Goal: Information Seeking & Learning: Compare options

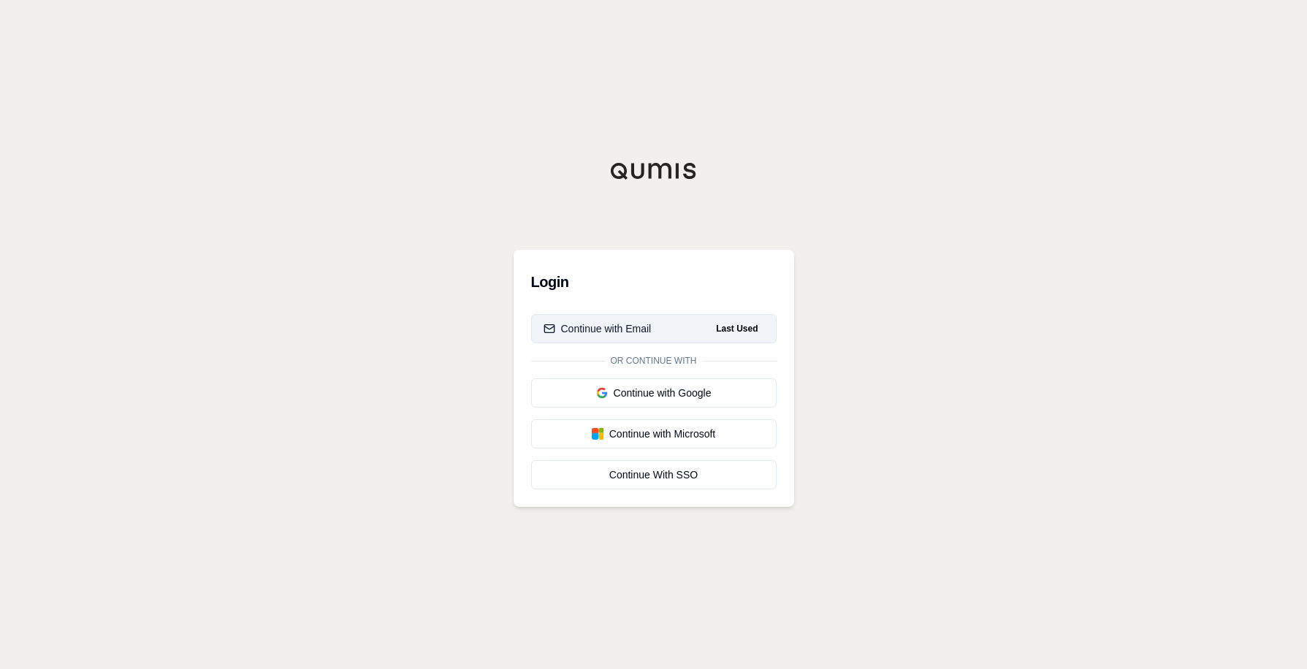
click at [586, 330] on div "Continue with Email" at bounding box center [597, 328] width 108 height 15
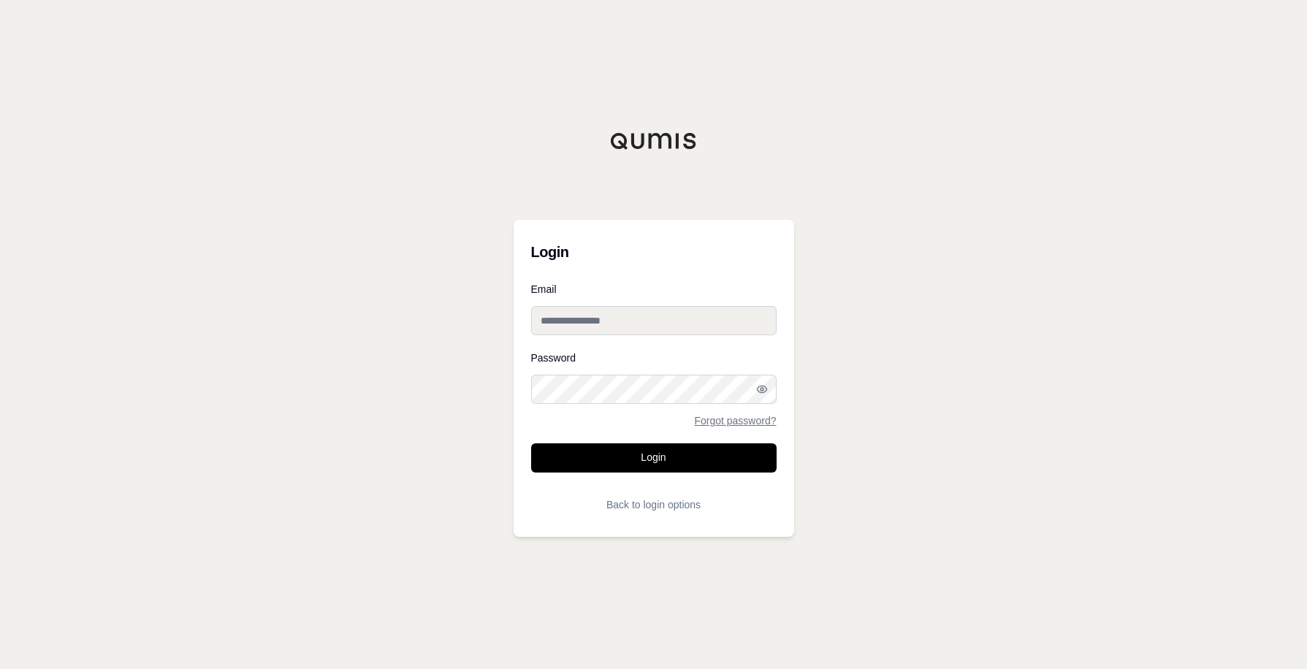
type input "**********"
click at [635, 465] on button "Login" at bounding box center [653, 457] width 245 height 29
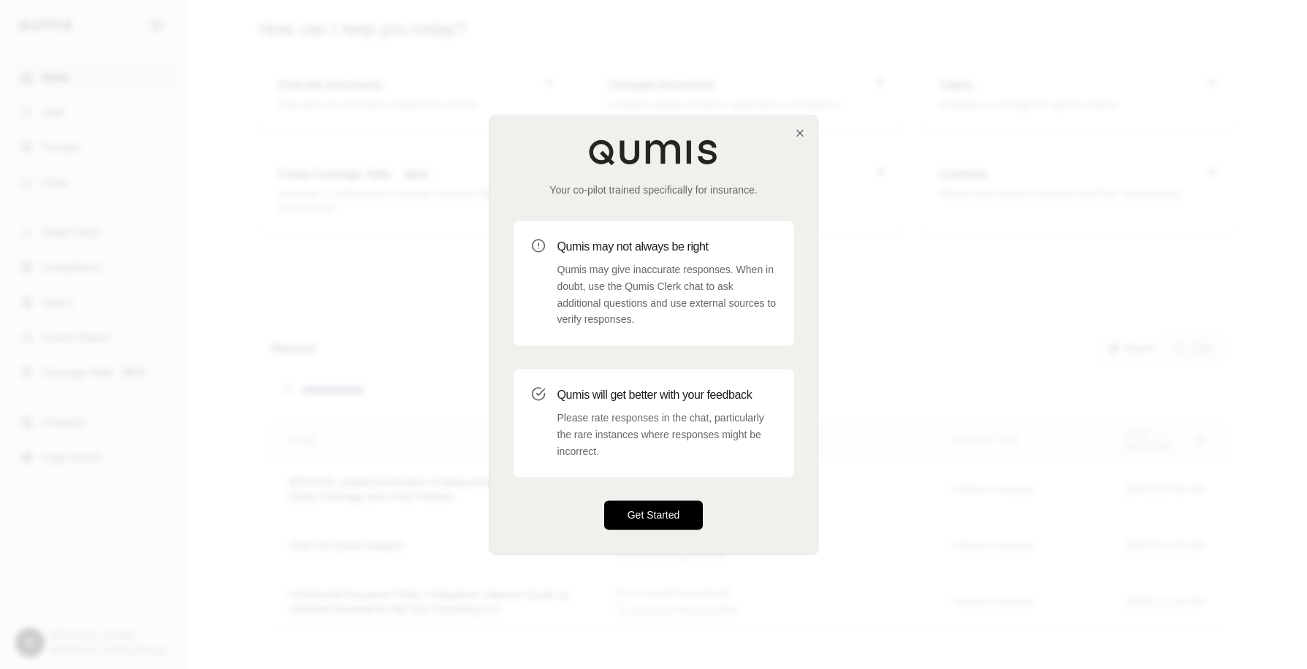
click at [670, 521] on button "Get Started" at bounding box center [653, 515] width 99 height 29
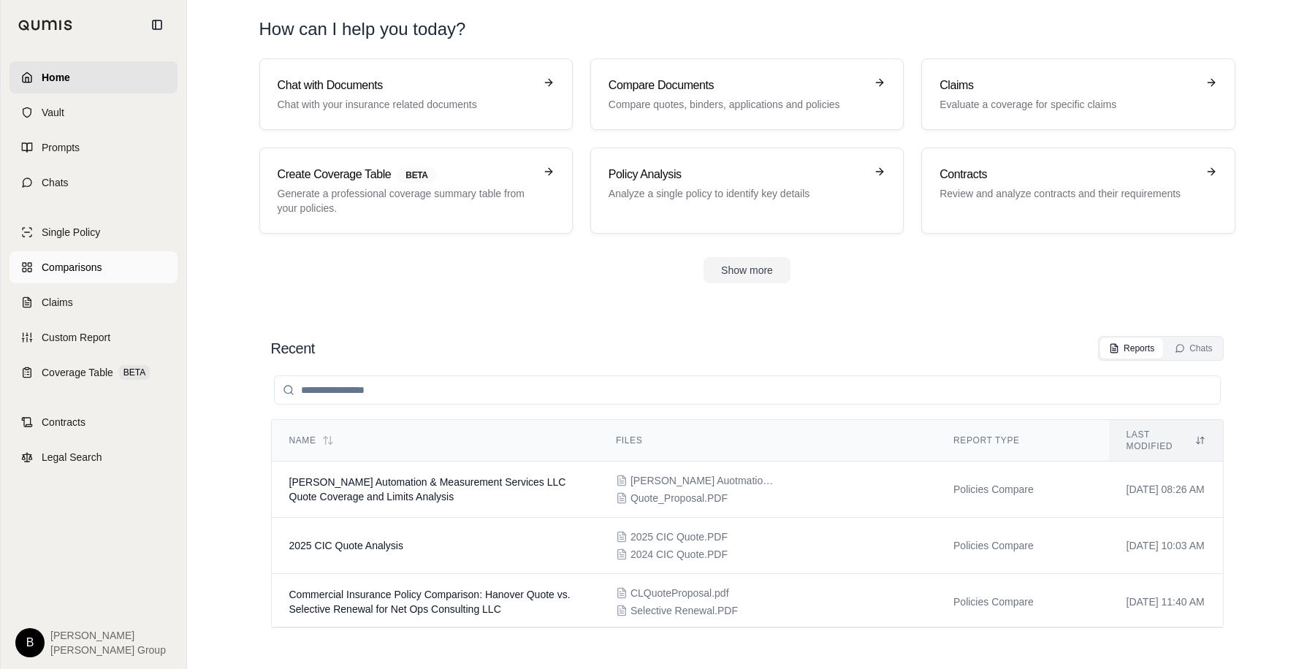
click at [50, 269] on span "Comparisons" at bounding box center [72, 267] width 60 height 15
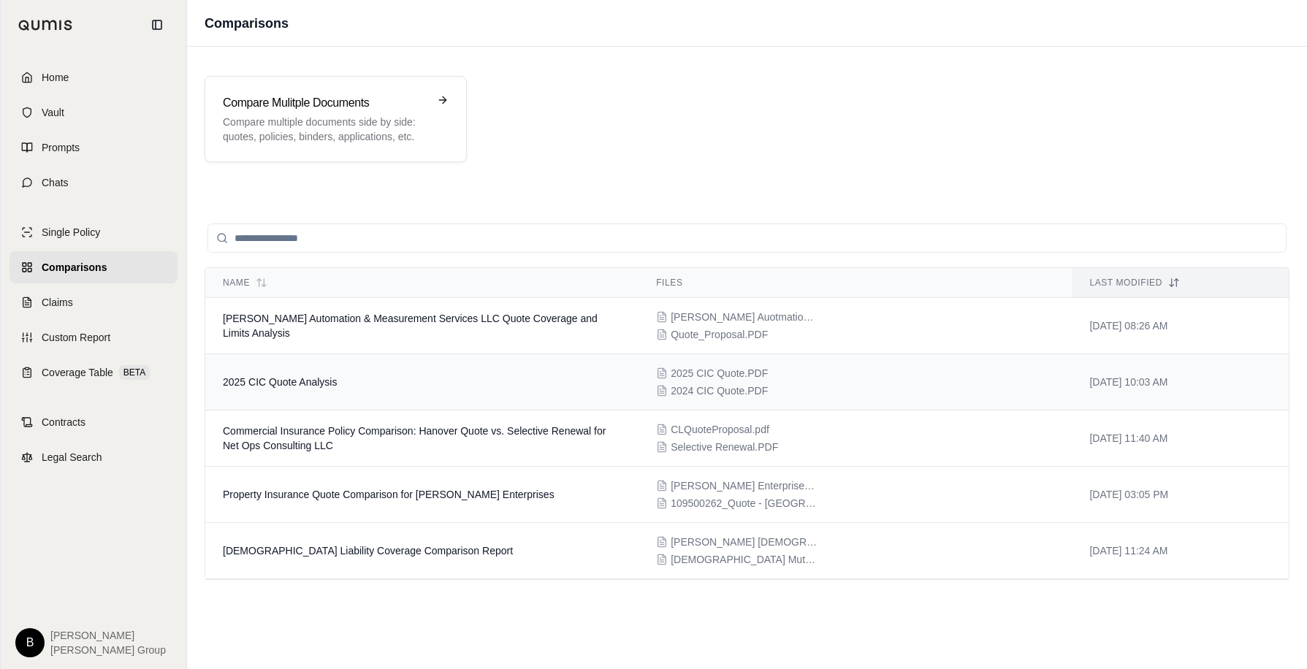
click at [291, 383] on span "2025 CIC Quote Analysis" at bounding box center [280, 382] width 114 height 12
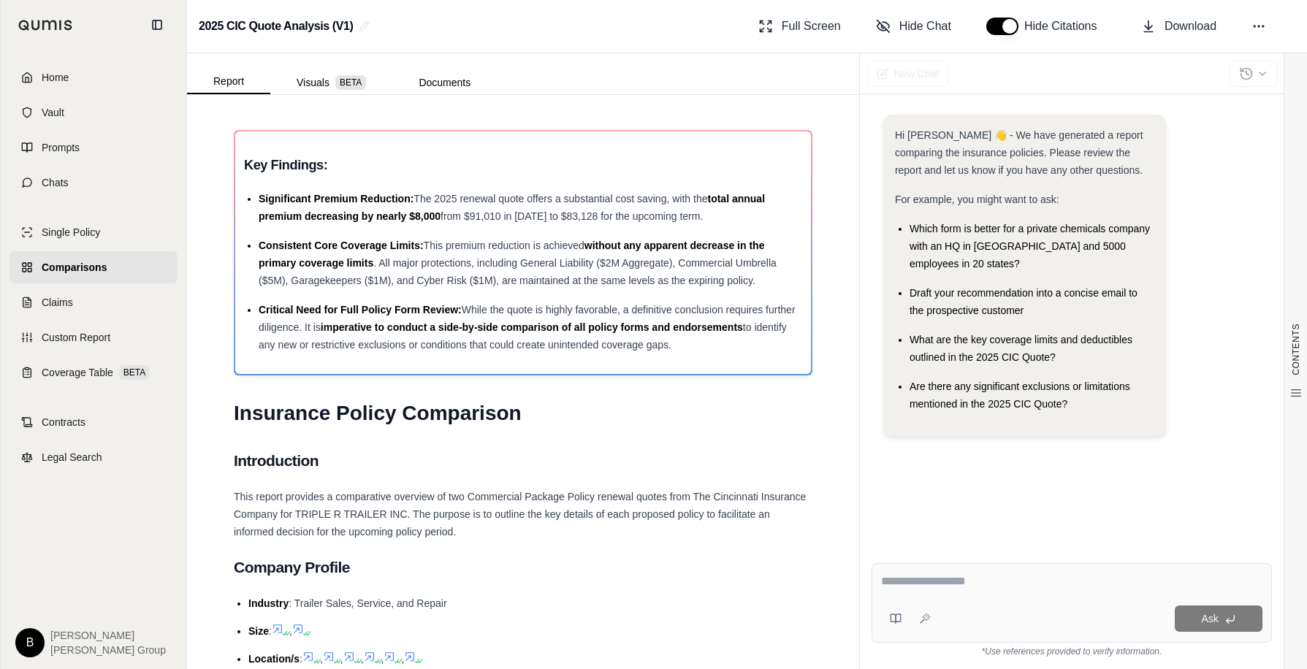
click at [81, 269] on span "Comparisons" at bounding box center [74, 267] width 65 height 15
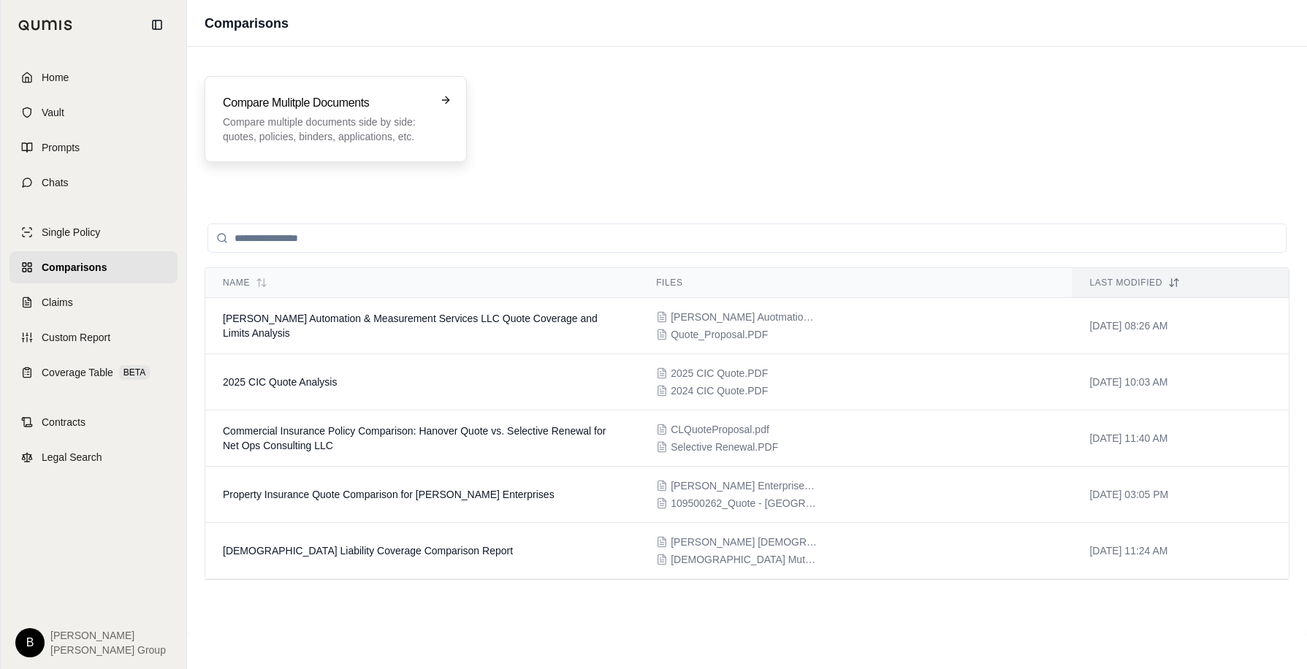
click at [274, 101] on h3 "Compare Mulitple Documents" at bounding box center [325, 103] width 205 height 18
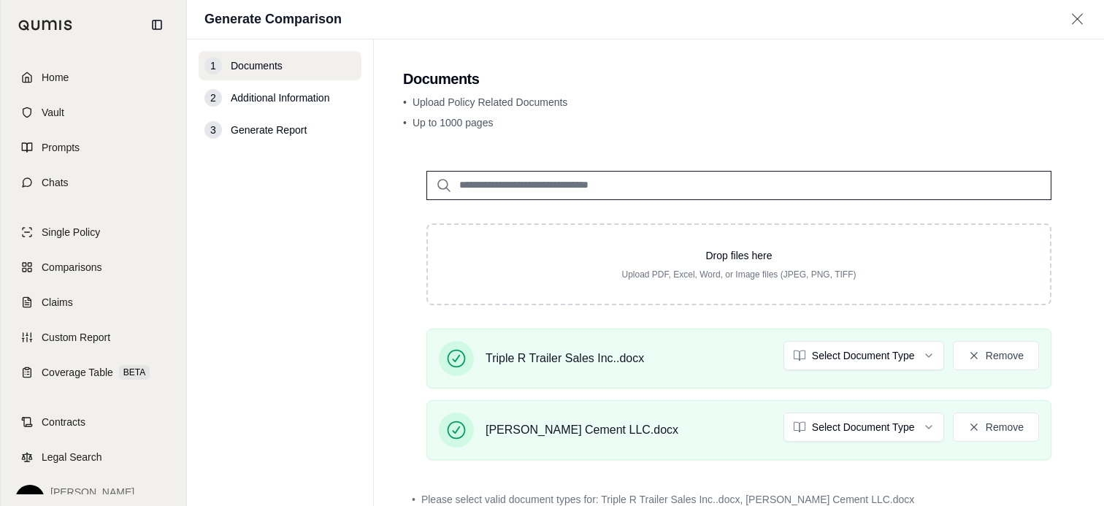
click at [912, 361] on html "Home Vault Prompts Chats Single Policy Comparisons Claims Custom Report Coverag…" at bounding box center [552, 253] width 1104 height 506
click at [890, 433] on html "Home Vault Prompts Chats Single Policy Comparisons Claims Custom Report Coverag…" at bounding box center [552, 253] width 1104 height 506
click at [261, 98] on span "Additional Information" at bounding box center [280, 98] width 99 height 15
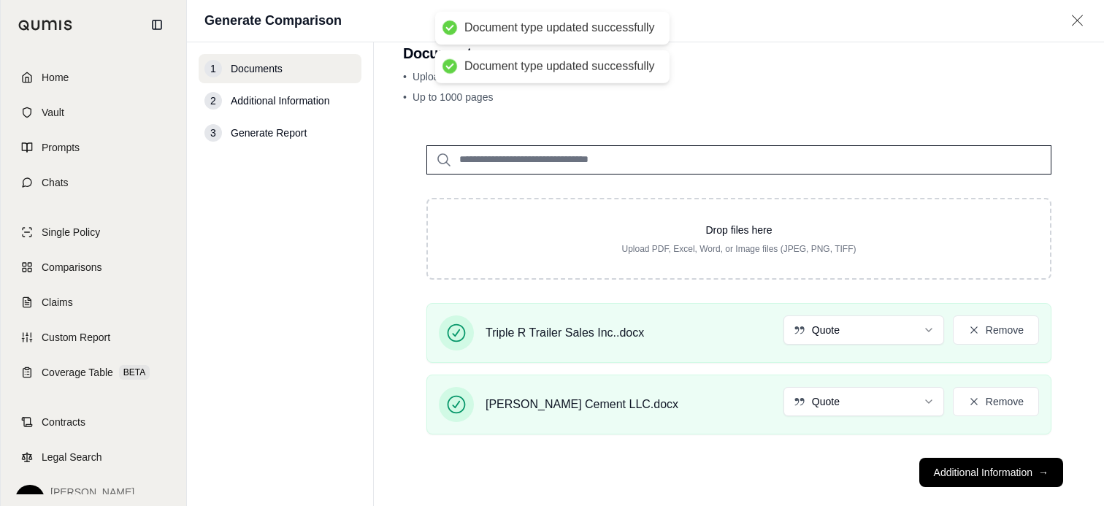
scroll to position [50, 0]
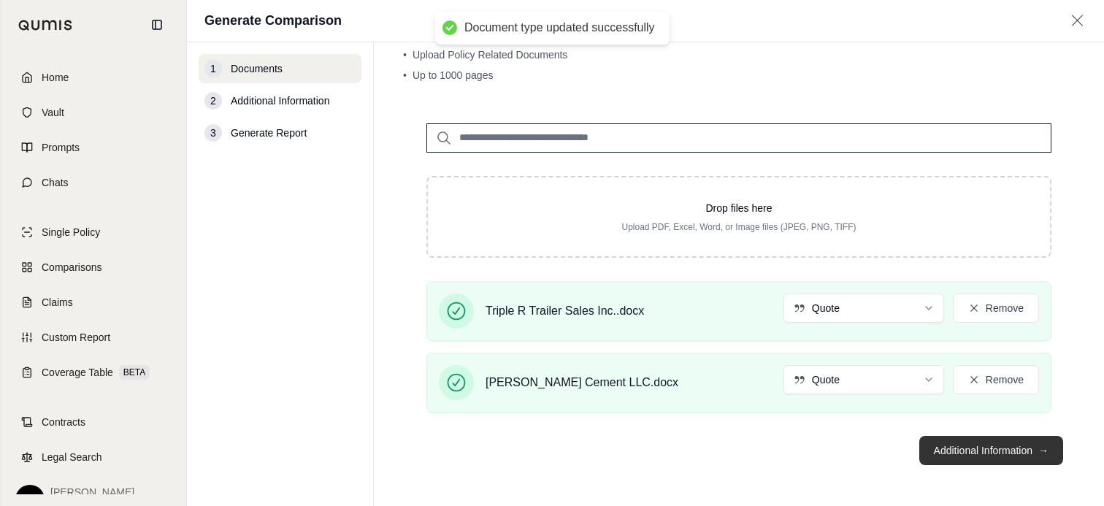
click at [966, 460] on button "Additional Information →" at bounding box center [992, 450] width 144 height 29
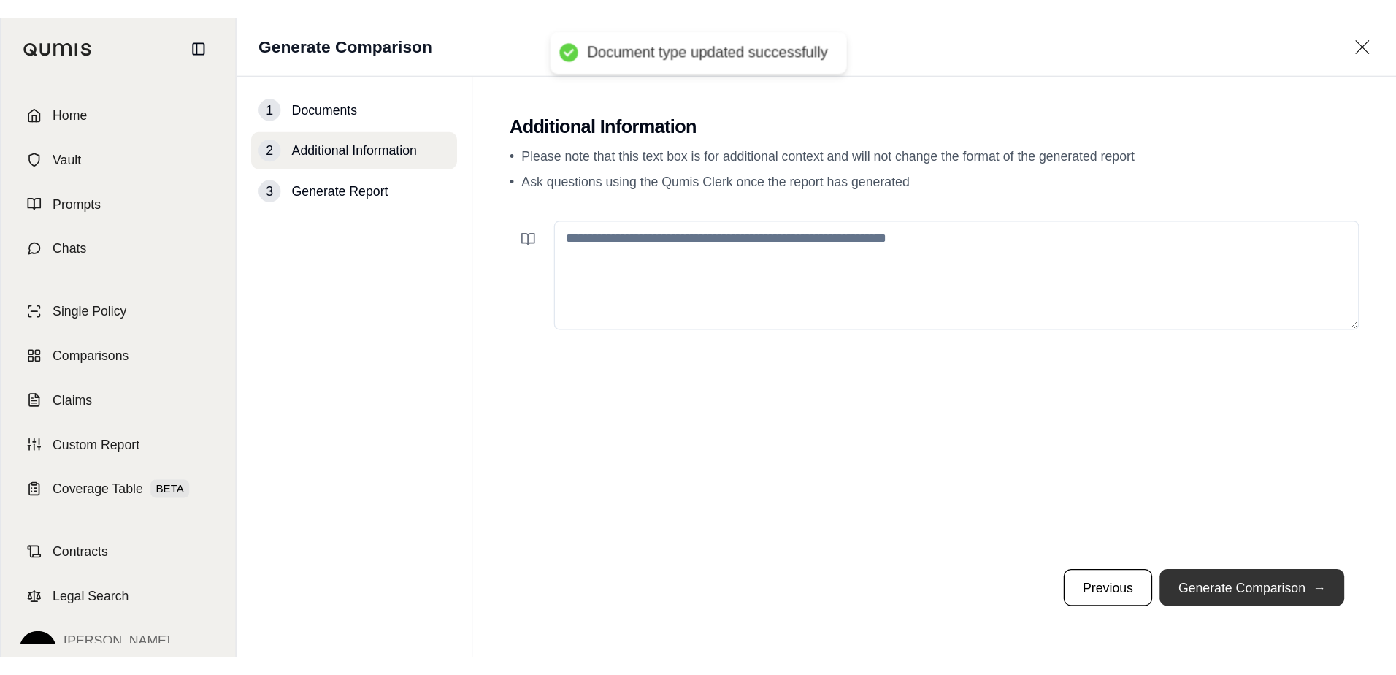
scroll to position [0, 0]
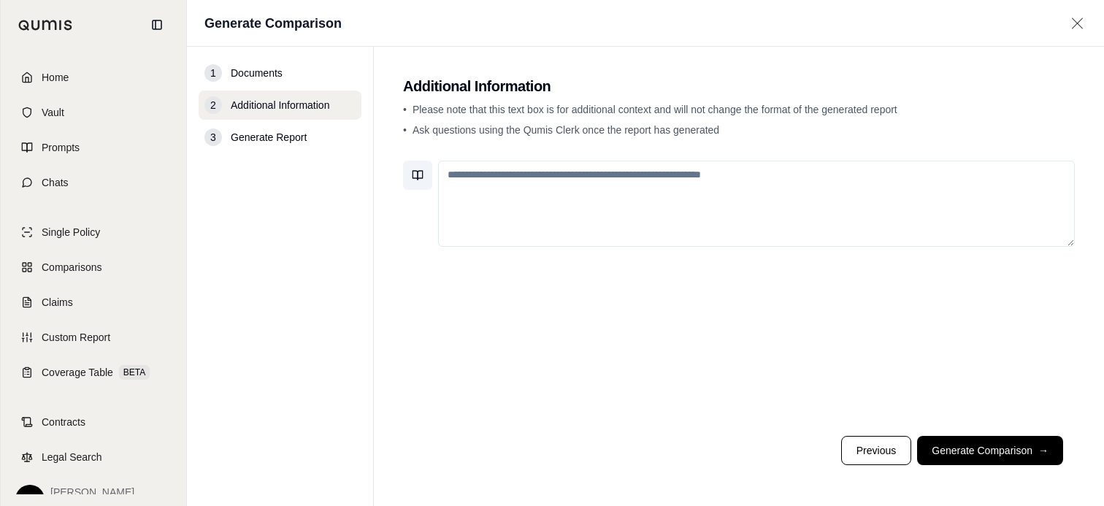
click at [417, 176] on icon at bounding box center [418, 175] width 12 height 12
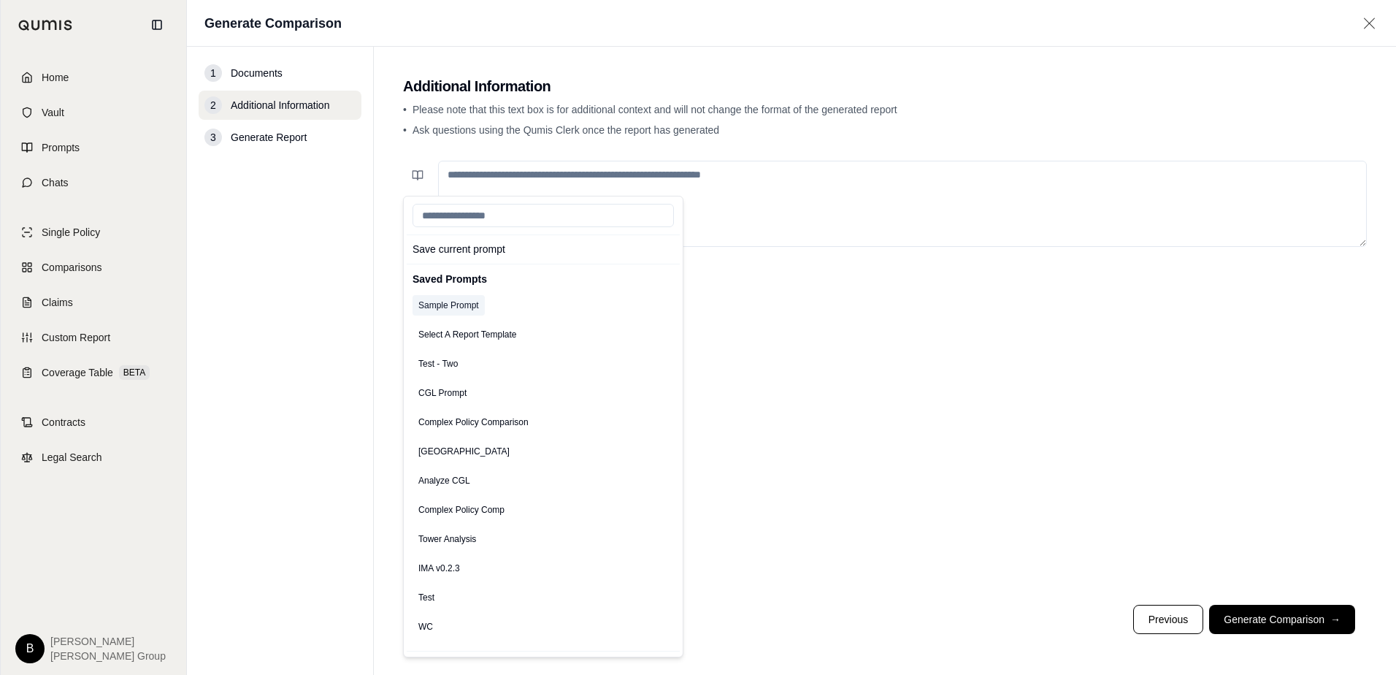
click at [471, 304] on button "Sample Prompt" at bounding box center [449, 305] width 72 height 20
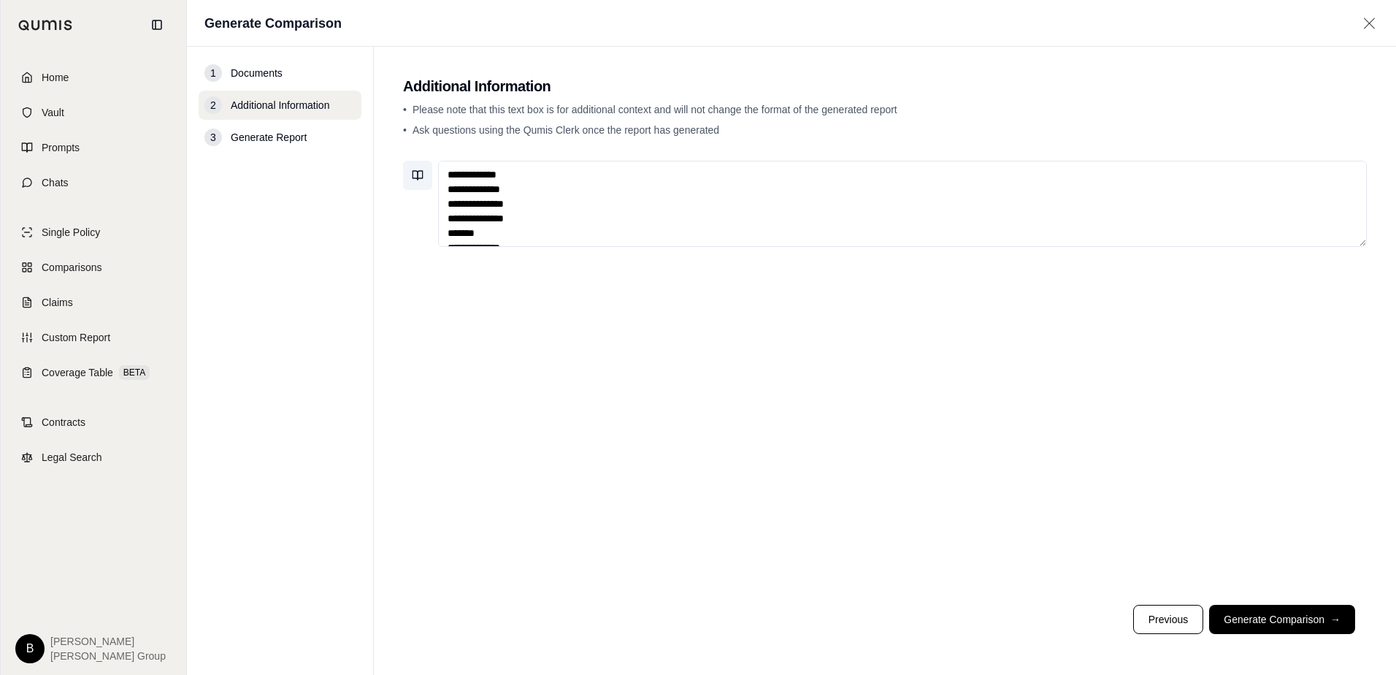
click at [408, 171] on button at bounding box center [417, 175] width 29 height 29
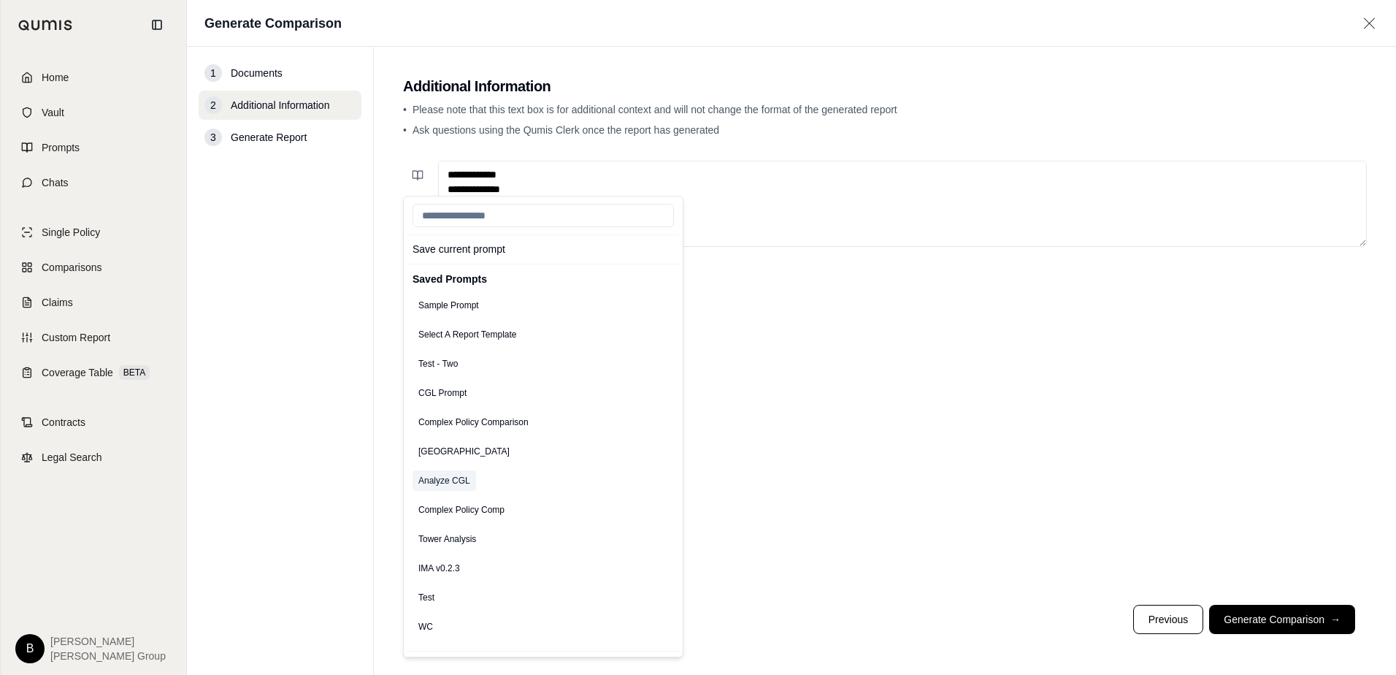
click at [437, 481] on button "Analyze CGL" at bounding box center [445, 480] width 64 height 20
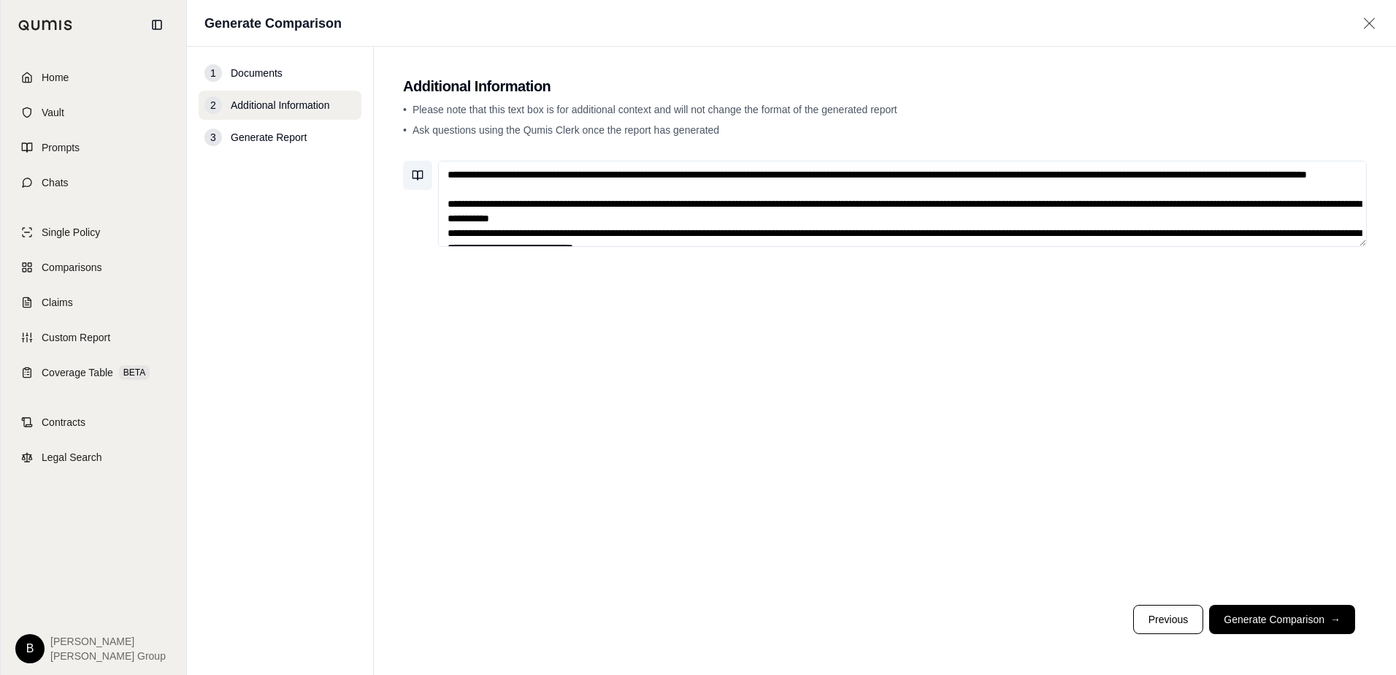
click at [419, 174] on icon at bounding box center [418, 175] width 12 height 12
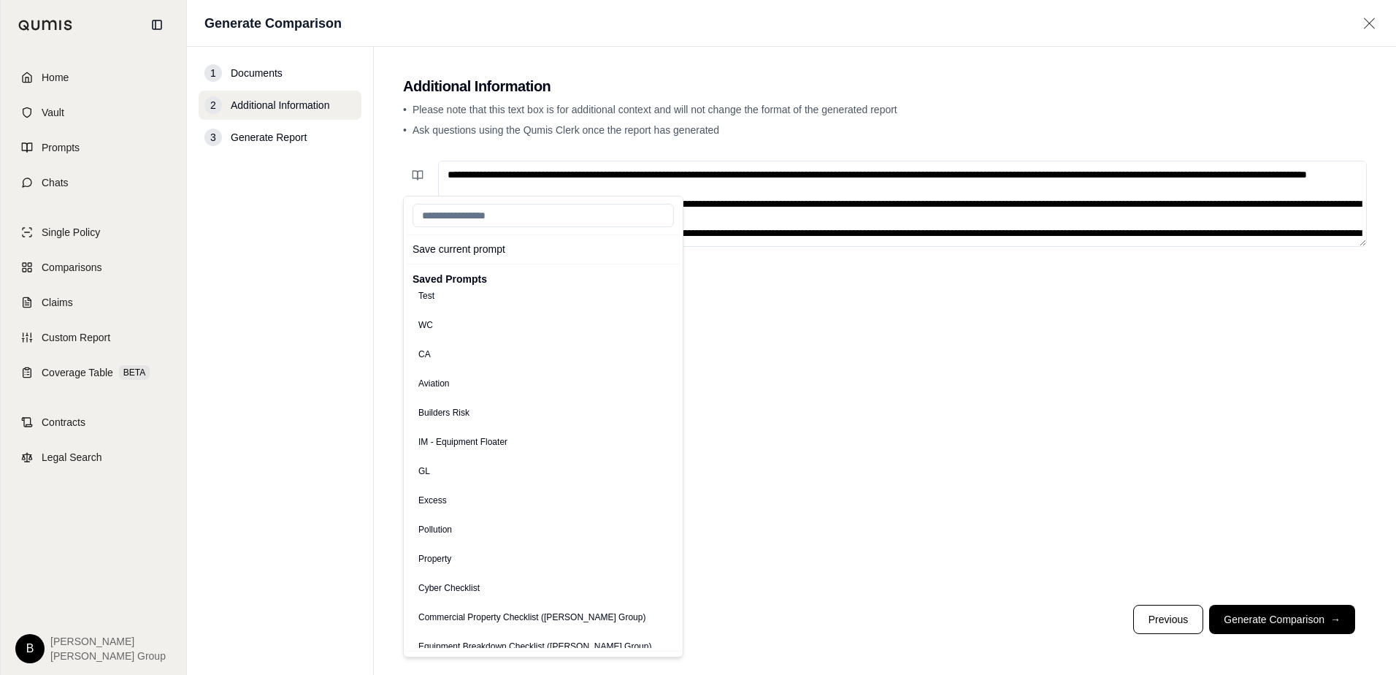
scroll to position [365, 0]
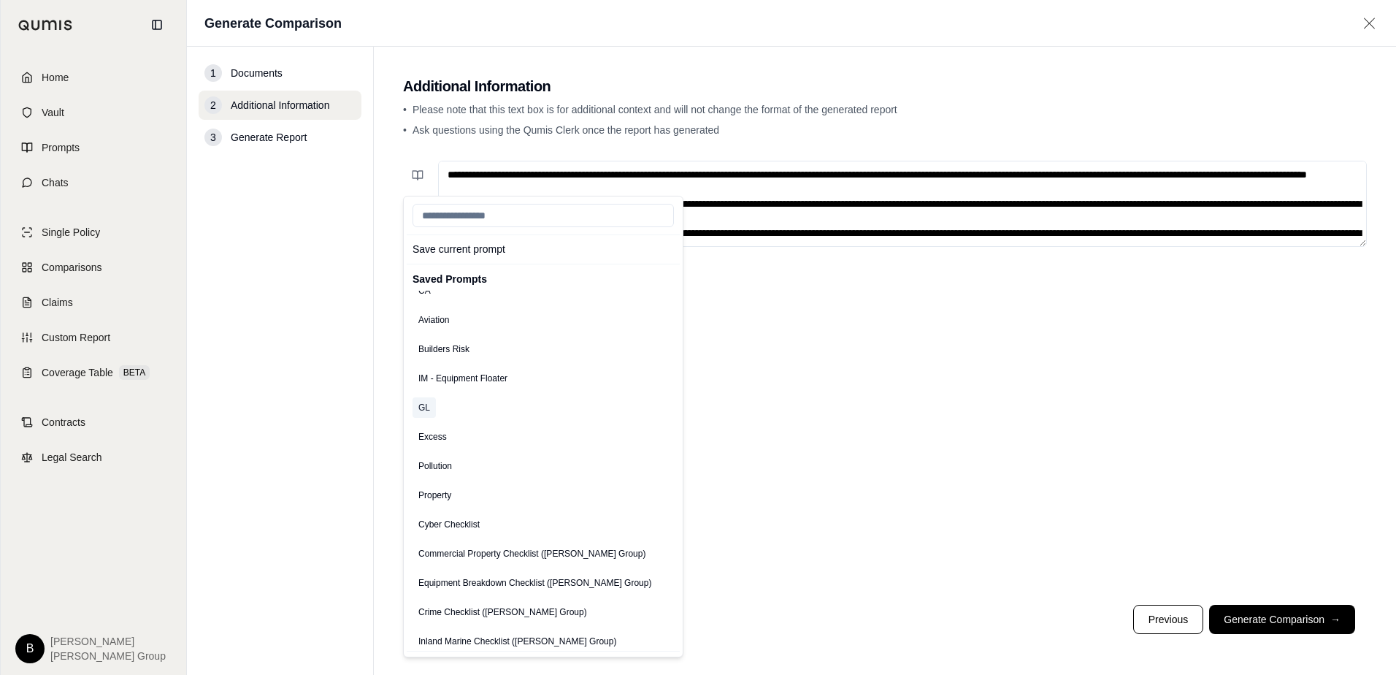
click at [435, 405] on button "GL" at bounding box center [424, 407] width 23 height 20
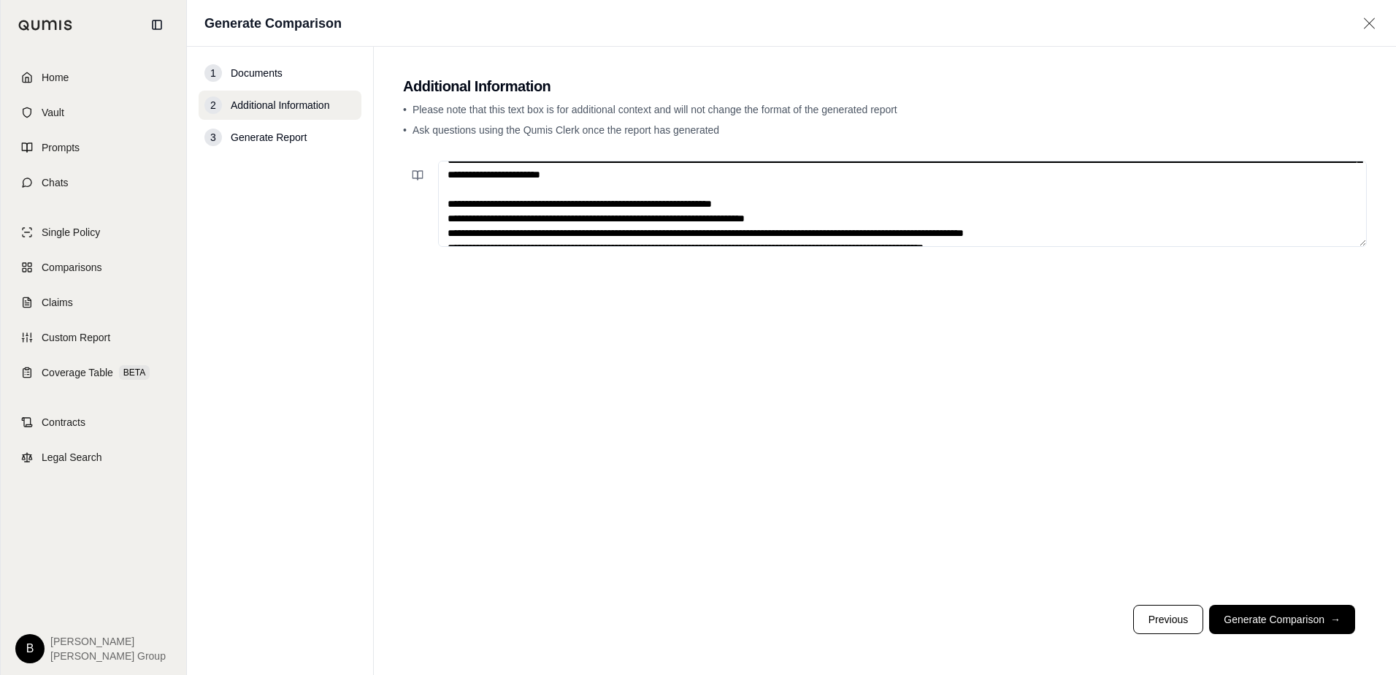
scroll to position [0, 0]
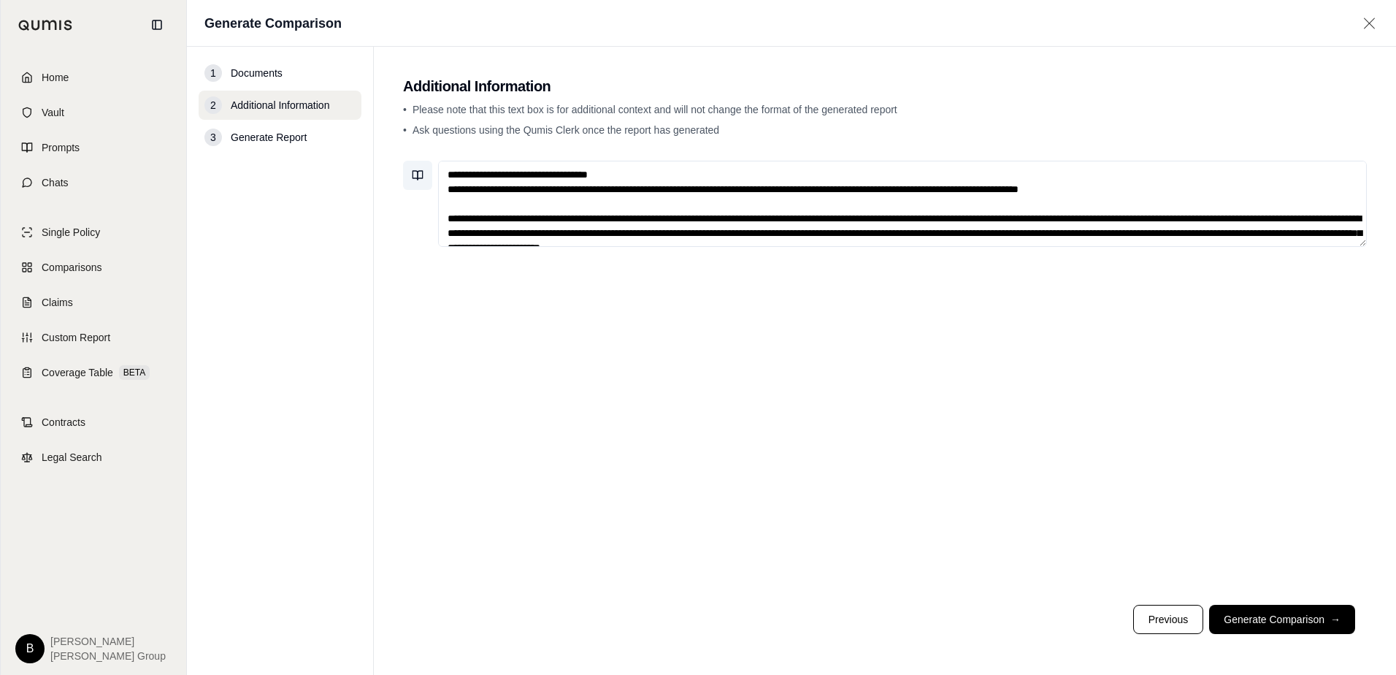
click at [421, 179] on icon at bounding box center [418, 175] width 12 height 12
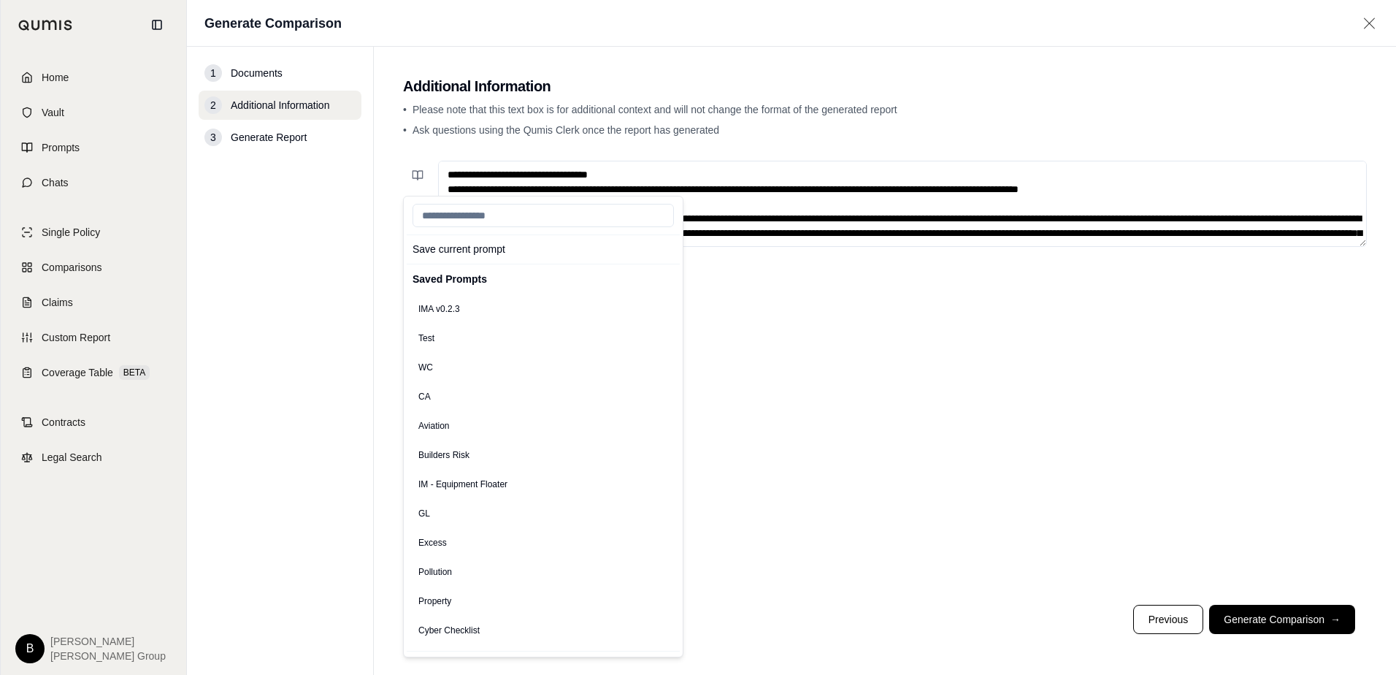
scroll to position [292, 0]
click at [428, 364] on button "CA" at bounding box center [425, 363] width 24 height 20
type textarea "**********"
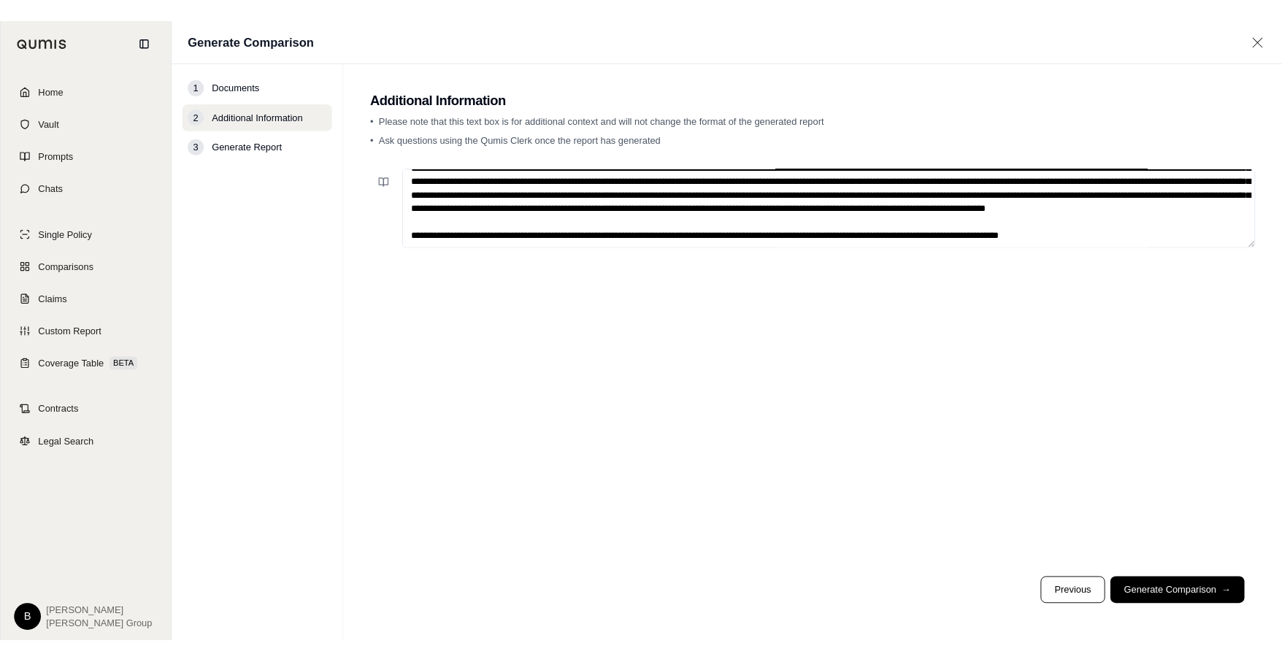
scroll to position [117, 0]
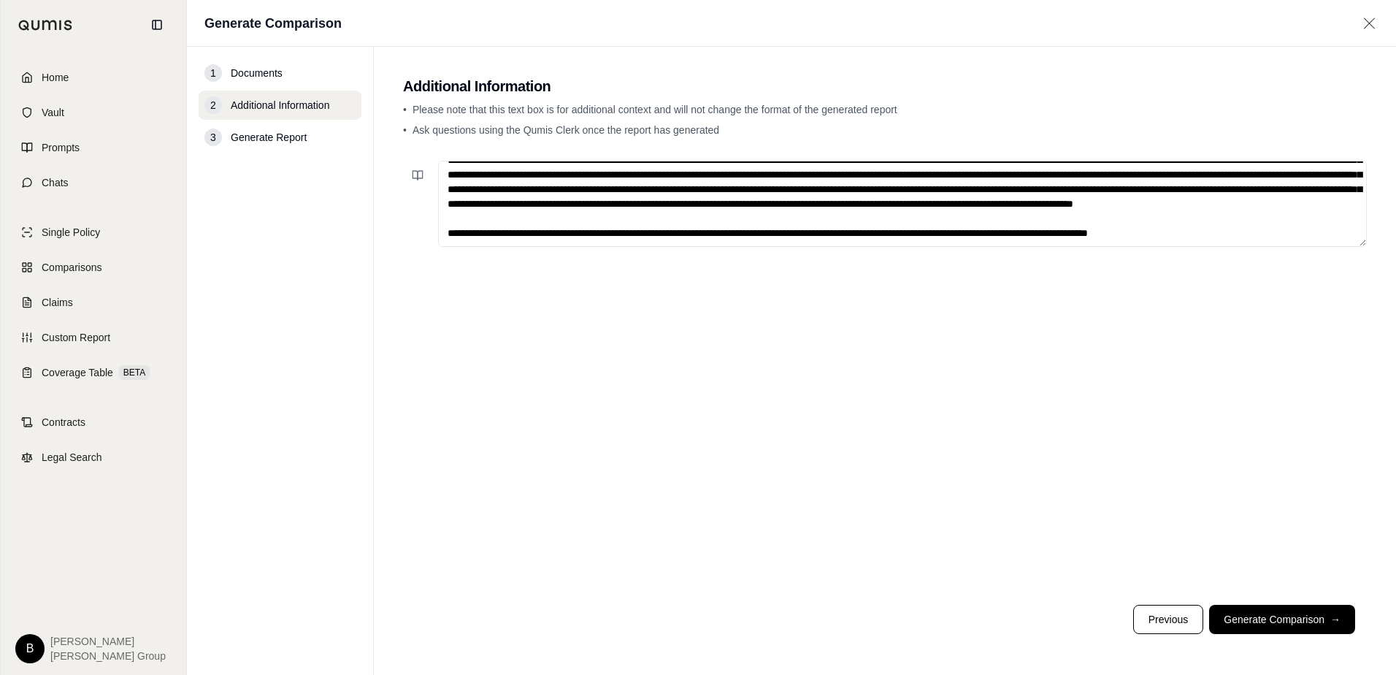
click at [247, 73] on span "Documents" at bounding box center [257, 73] width 52 height 15
click at [1306, 21] on icon at bounding box center [1370, 23] width 18 height 15
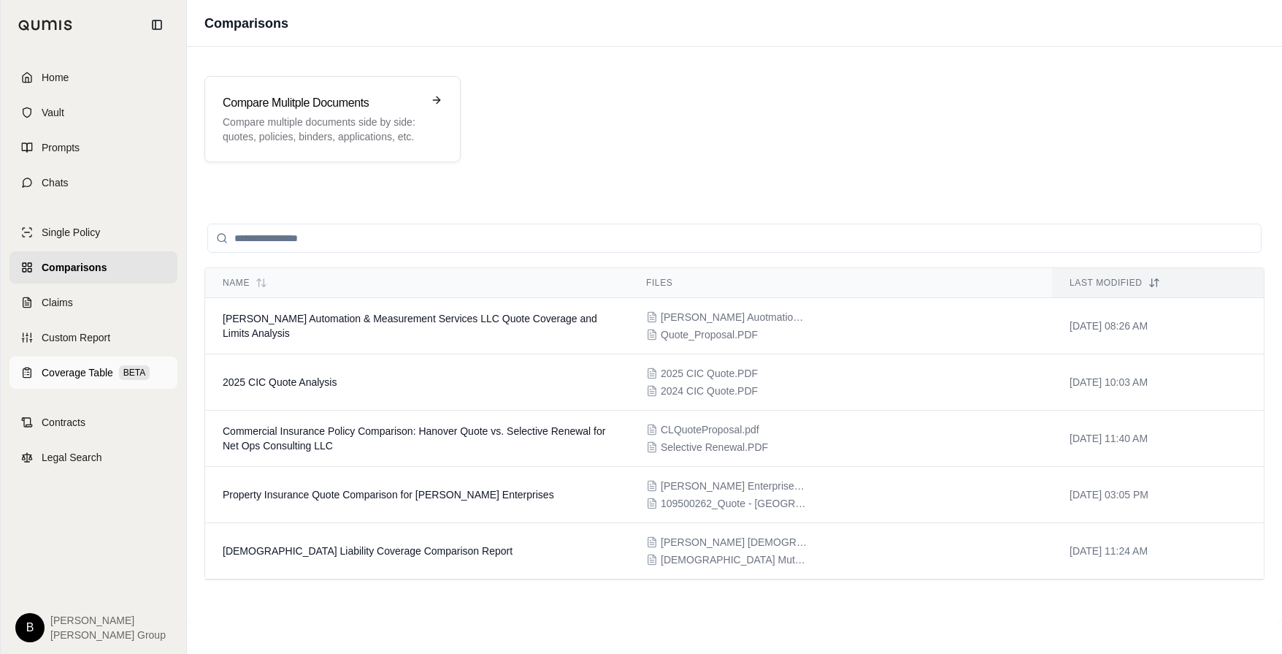
click at [66, 372] on span "Coverage Table" at bounding box center [78, 372] width 72 height 15
